Goal: Task Accomplishment & Management: Manage account settings

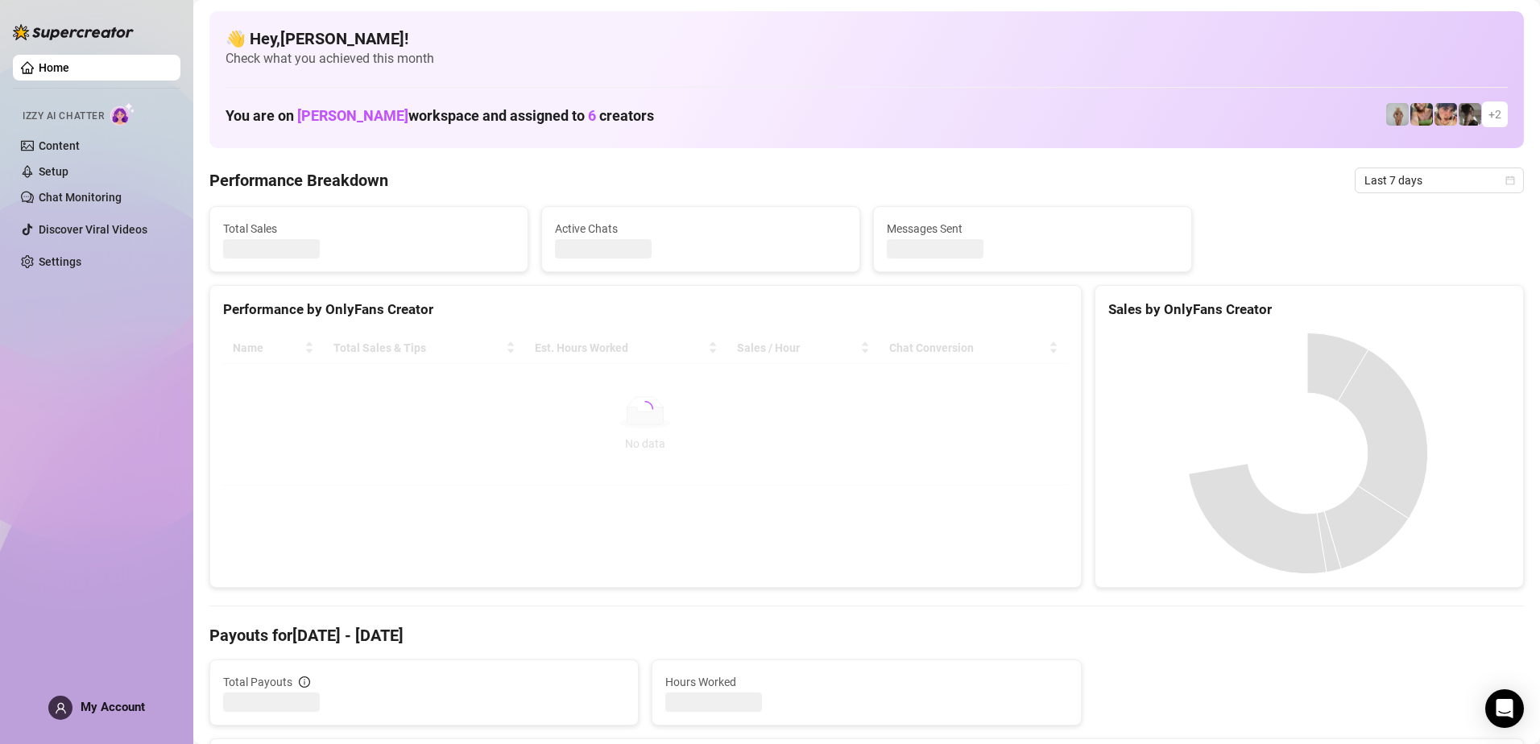
click at [119, 718] on div "My Account" at bounding box center [96, 708] width 97 height 24
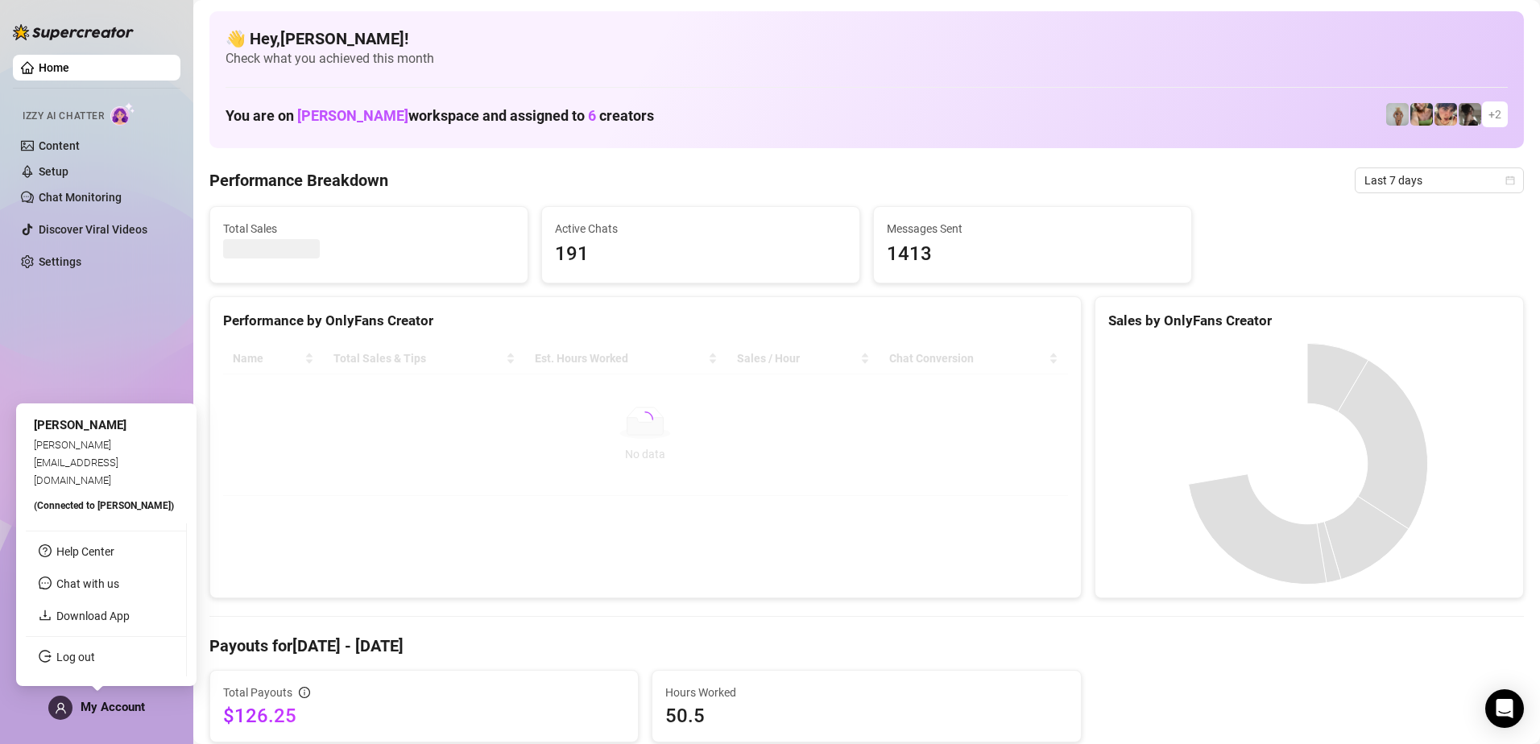
click at [119, 713] on span "My Account" at bounding box center [113, 707] width 64 height 14
click at [95, 663] on link "Log out" at bounding box center [75, 657] width 39 height 13
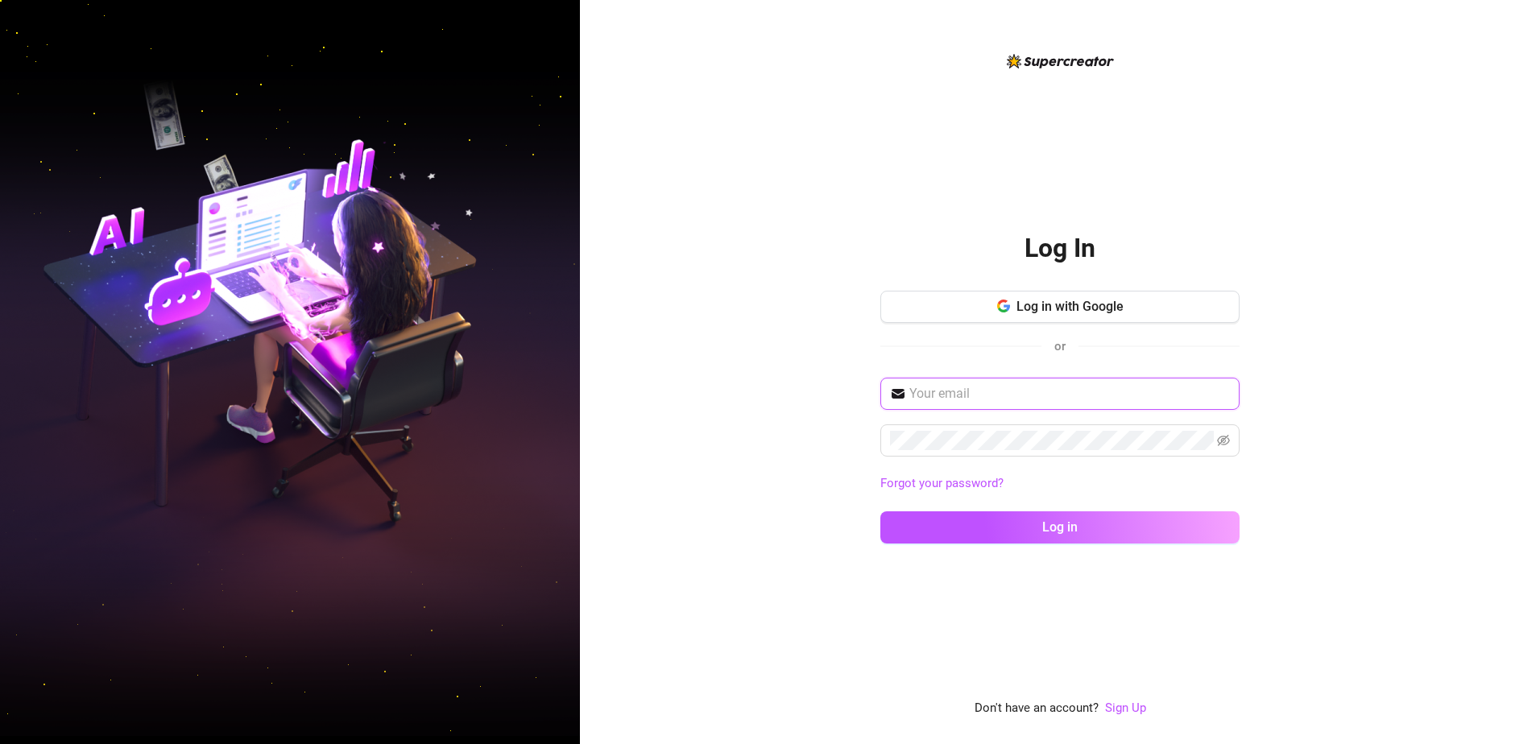
click at [764, 388] on input "text" at bounding box center [1069, 393] width 320 height 19
click at [764, 498] on div "Log In Log in with Google or [EMAIL_ADDRESS][DOMAIN_NAME] Forgot your password?…" at bounding box center [1060, 372] width 960 height 744
click at [764, 405] on span "[EMAIL_ADDRESS][DOMAIN_NAME]" at bounding box center [1059, 394] width 359 height 32
click at [764, 400] on input "[EMAIL_ADDRESS][DOMAIN_NAME]" at bounding box center [1069, 393] width 320 height 19
click at [764, 387] on input "[EMAIL_ADDRESS][DOMAIN_NAME]" at bounding box center [1069, 393] width 320 height 19
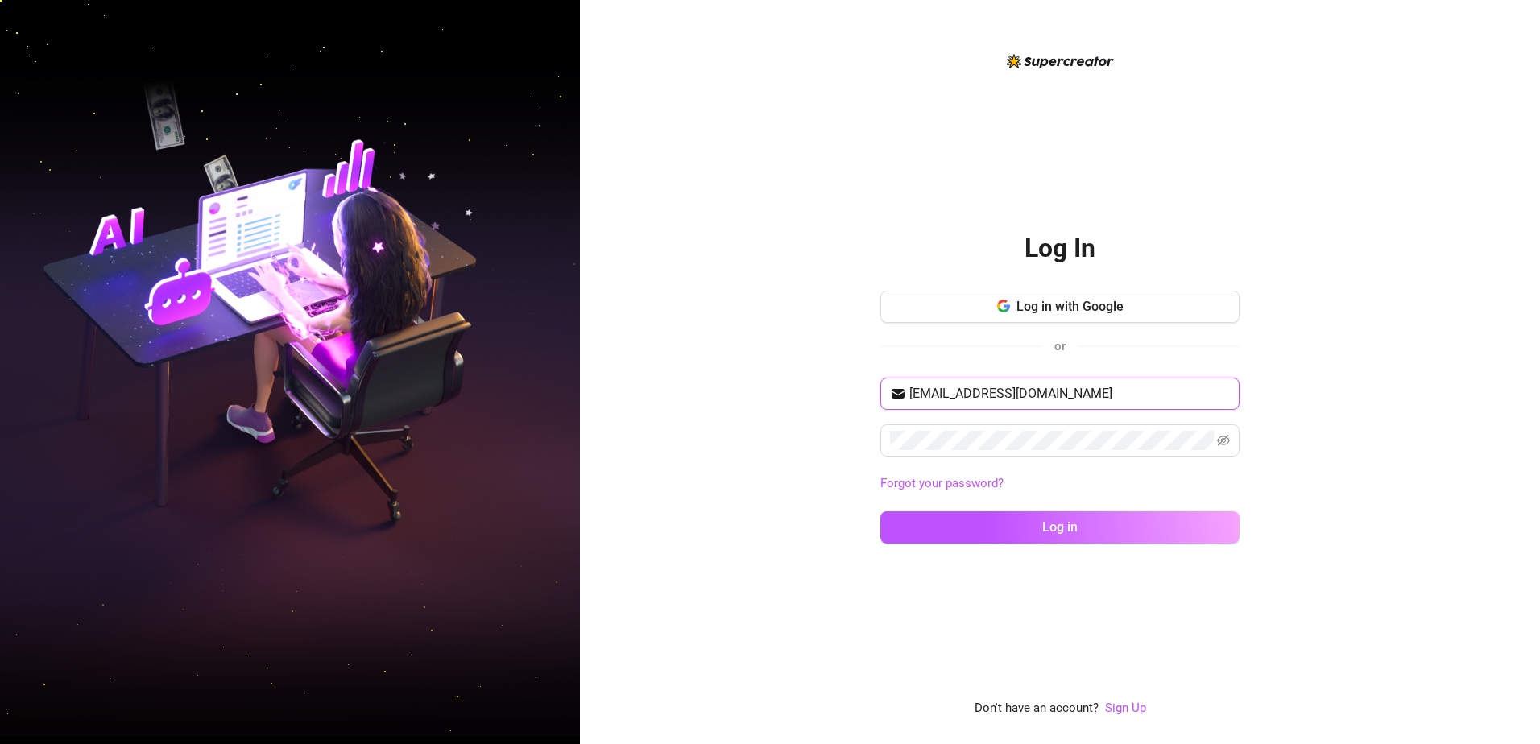
click at [764, 387] on input "[EMAIL_ADDRESS][DOMAIN_NAME]" at bounding box center [1069, 393] width 320 height 19
type input "i"
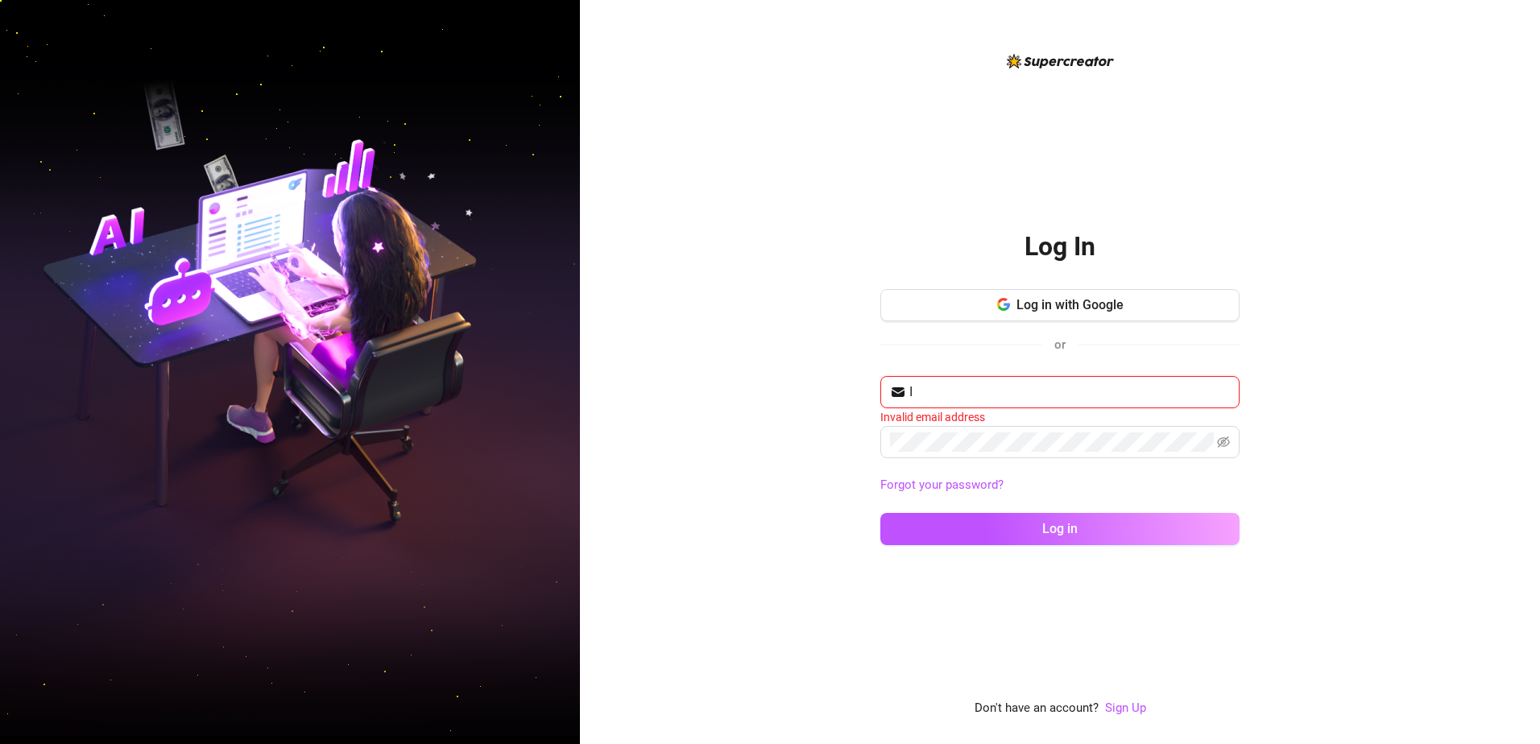
type input "[EMAIL_ADDRESS][DOMAIN_NAME]"
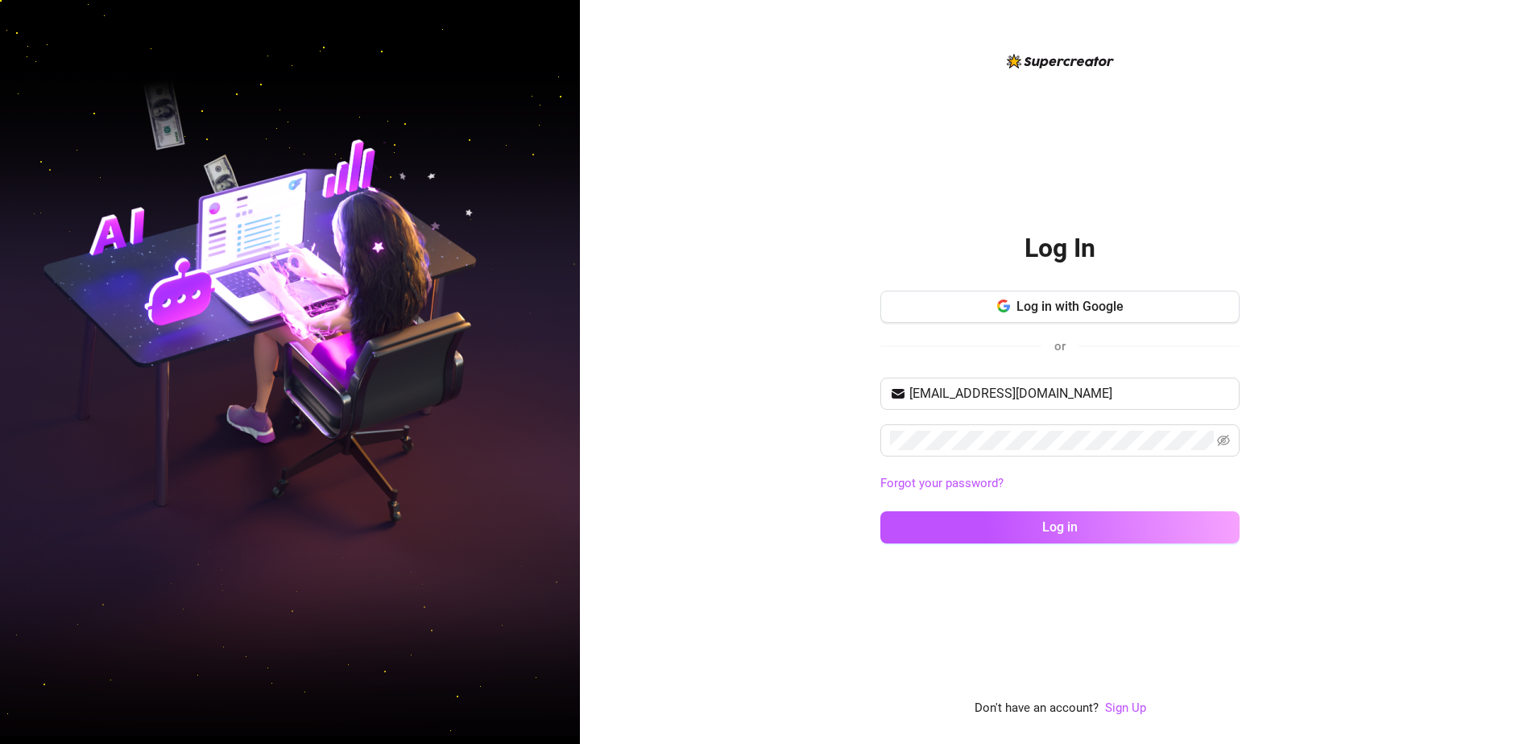
drag, startPoint x: 696, startPoint y: 614, endPoint x: 751, endPoint y: 606, distance: 56.3
click at [702, 614] on div "Log In Log in with Google or [EMAIL_ADDRESS][DOMAIN_NAME] Forgot your password?…" at bounding box center [1060, 372] width 960 height 744
click at [764, 526] on button "Log in" at bounding box center [1059, 527] width 359 height 32
